Goal: Check status: Check status

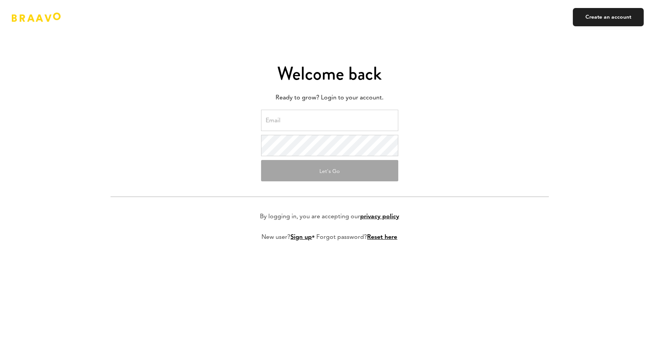
type input "[EMAIL_ADDRESS][DOMAIN_NAME]"
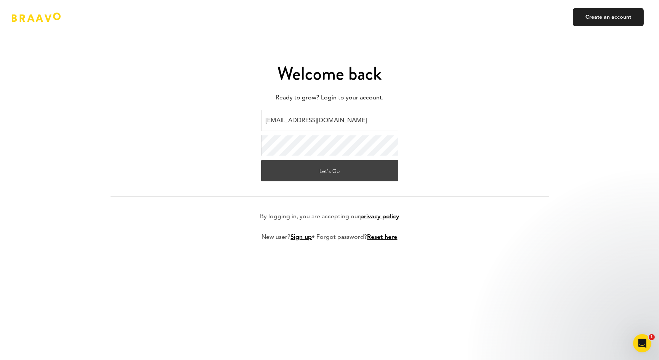
click at [330, 173] on button "Let's Go" at bounding box center [329, 170] width 137 height 21
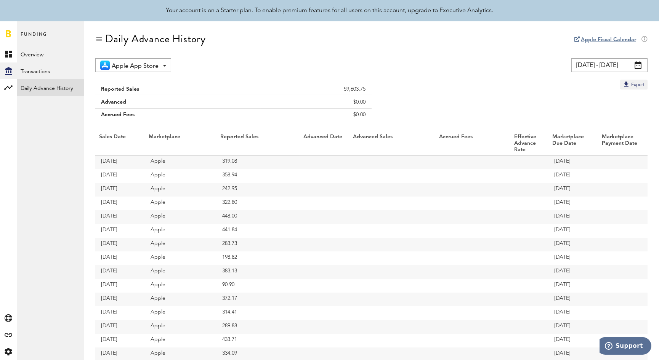
click at [637, 66] on span at bounding box center [637, 65] width 7 height 8
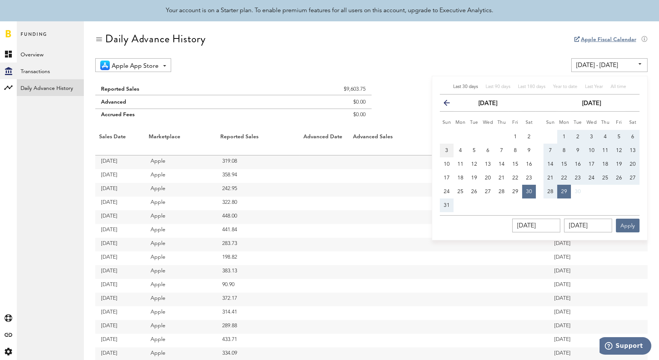
click at [447, 149] on span "3" at bounding box center [446, 150] width 3 height 5
type input "[DATE] - [DATE]"
type input "[DATE]"
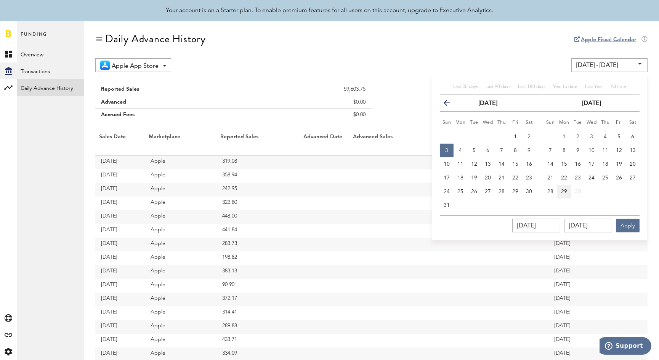
click at [562, 188] on button "29" at bounding box center [564, 192] width 14 height 14
type input "[DATE] - [DATE]"
type input "[DATE]"
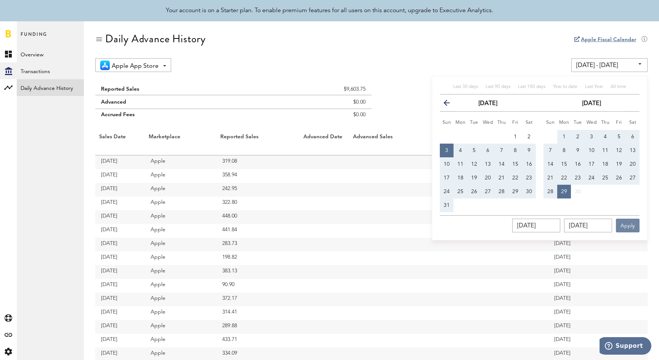
click at [633, 227] on button "Apply" at bounding box center [628, 226] width 24 height 14
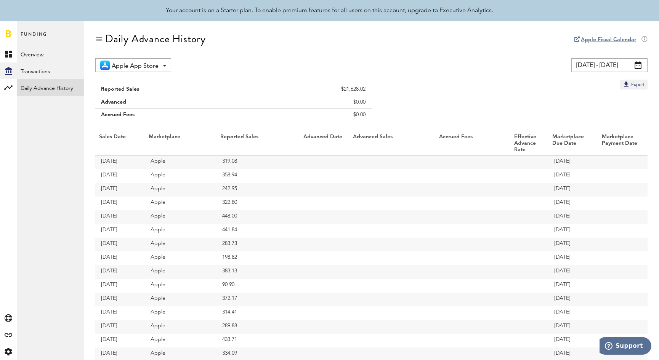
click at [639, 66] on span at bounding box center [637, 65] width 7 height 8
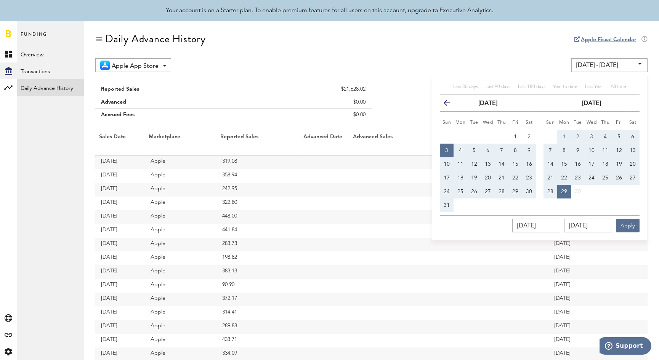
click at [445, 149] on span "3" at bounding box center [446, 150] width 3 height 5
click at [530, 189] on span "30" at bounding box center [529, 191] width 6 height 5
type input "[DATE] - [DATE]"
type input "[DATE]"
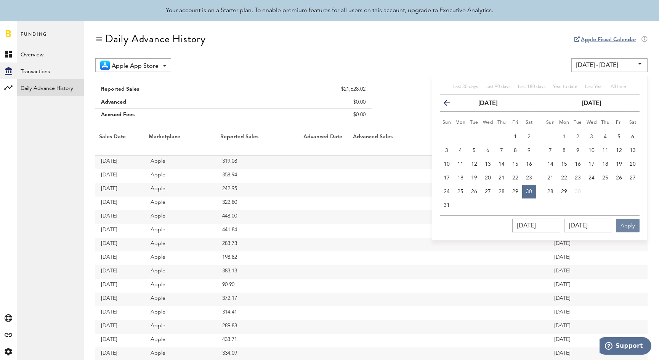
click at [628, 226] on button "Apply" at bounding box center [628, 226] width 24 height 14
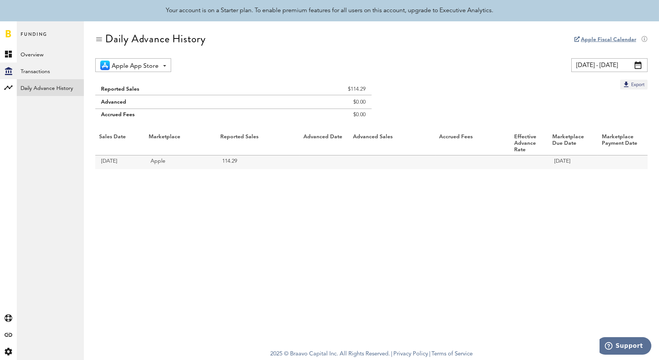
click at [639, 64] on span at bounding box center [637, 65] width 7 height 8
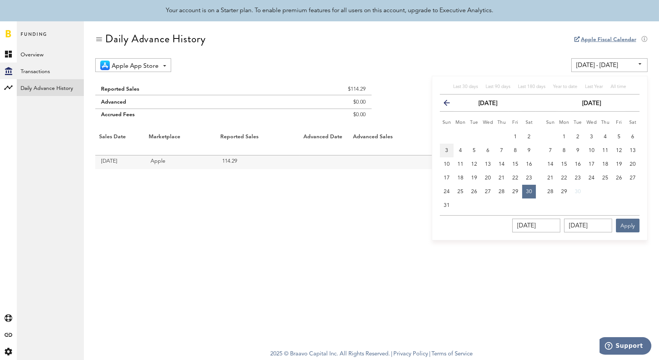
click at [445, 149] on span "3" at bounding box center [446, 150] width 3 height 5
type input "[DATE] - [DATE]"
type input "[DATE]"
click at [527, 192] on span "30" at bounding box center [529, 191] width 6 height 5
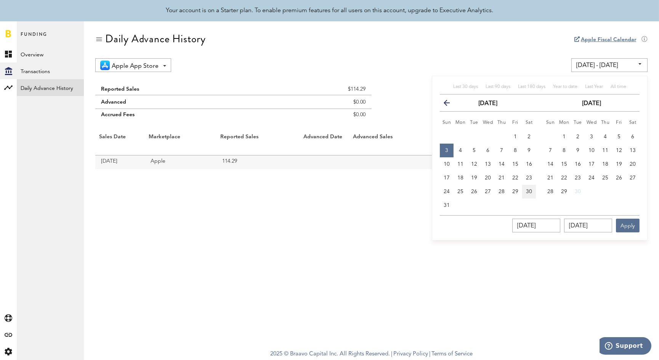
type input "[DATE] - [DATE]"
type input "[DATE]"
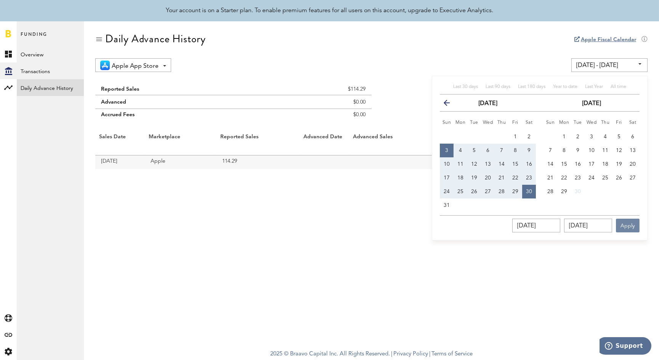
click at [628, 225] on button "Apply" at bounding box center [628, 226] width 24 height 14
